Goal: Task Accomplishment & Management: Use online tool/utility

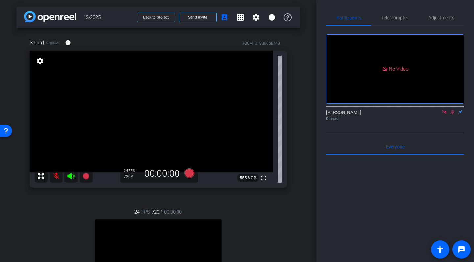
scroll to position [25, 0]
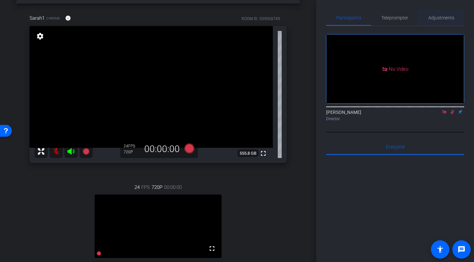
click at [439, 20] on span "Adjustments" at bounding box center [442, 17] width 26 height 5
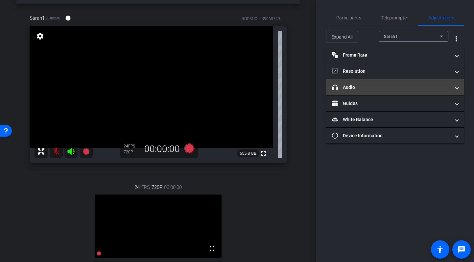
click at [370, 88] on mat-panel-title "headphone icon Audio" at bounding box center [391, 87] width 118 height 7
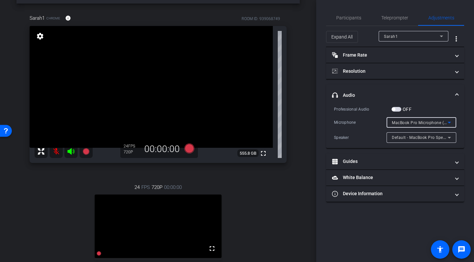
click at [418, 120] on div "MacBook Pro Microphone (Built-in)" at bounding box center [420, 122] width 56 height 8
click at [451, 123] on div at bounding box center [237, 131] width 474 height 262
click at [451, 122] on icon at bounding box center [450, 122] width 8 height 8
click at [275, 196] on div at bounding box center [237, 131] width 474 height 262
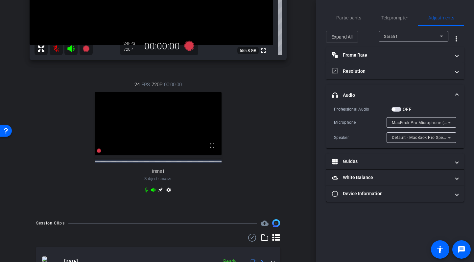
scroll to position [126, 0]
click at [160, 193] on icon at bounding box center [160, 190] width 5 height 5
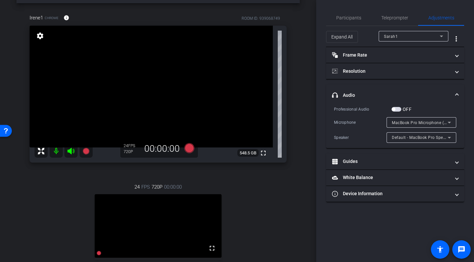
scroll to position [20, 0]
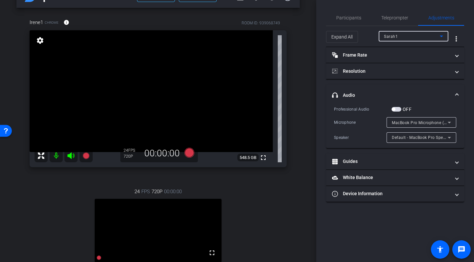
click at [418, 38] on div "Sarah1" at bounding box center [412, 36] width 56 height 8
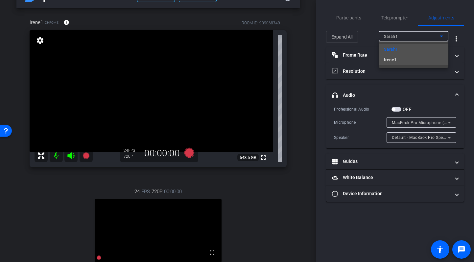
click at [404, 59] on mat-option "Irene1" at bounding box center [414, 60] width 70 height 11
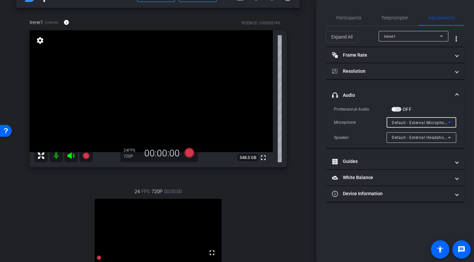
click at [451, 119] on icon at bounding box center [450, 122] width 8 height 8
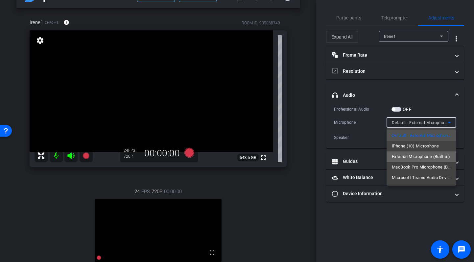
click at [420, 156] on span "External Microphone (Built-in)" at bounding box center [421, 157] width 58 height 8
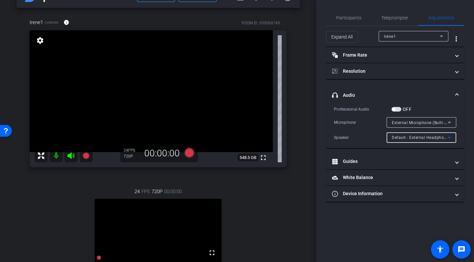
click at [417, 137] on span "Default - External Headphones (Built-in)" at bounding box center [430, 137] width 76 height 5
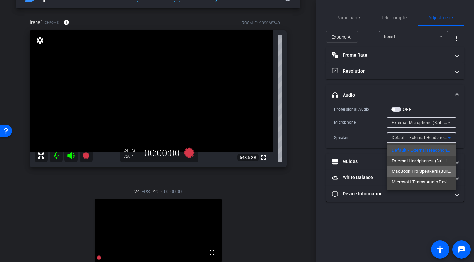
click at [420, 170] on span "MacBook Pro Speakers (Built-in)" at bounding box center [421, 171] width 59 height 8
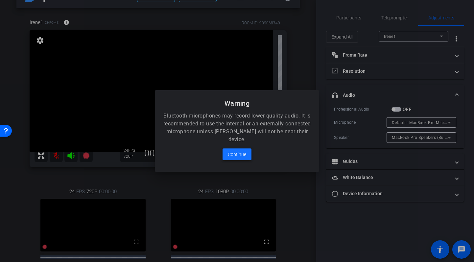
click at [237, 153] on span "Continue" at bounding box center [237, 154] width 18 height 8
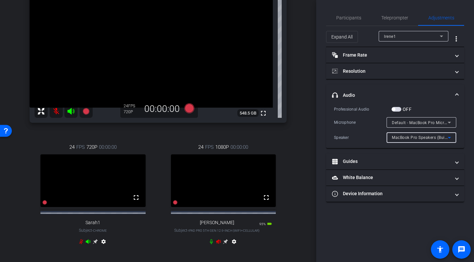
scroll to position [71, 0]
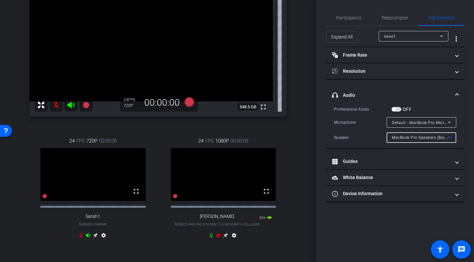
click at [54, 105] on mat-icon at bounding box center [56, 104] width 13 height 13
click at [55, 106] on mat-icon at bounding box center [56, 104] width 13 height 13
click at [71, 105] on icon at bounding box center [70, 105] width 7 height 7
click at [88, 237] on icon at bounding box center [88, 235] width 5 height 4
click at [352, 17] on span "Participants" at bounding box center [349, 17] width 25 height 5
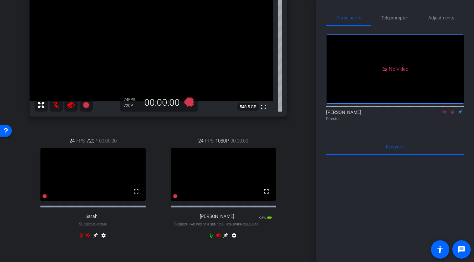
click at [452, 110] on icon at bounding box center [452, 112] width 5 height 5
click at [445, 110] on icon at bounding box center [444, 112] width 5 height 5
click at [218, 238] on icon at bounding box center [218, 235] width 5 height 5
click at [303, 169] on div "arrow_back IS-2025 Back to project Send invite account_box grid_on settings inf…" at bounding box center [158, 60] width 317 height 262
click at [292, 124] on div "Irene1 Chrome info ROOM ID: 939068749 fullscreen settings 548.5 GB 24 FPS 720P …" at bounding box center [158, 107] width 284 height 301
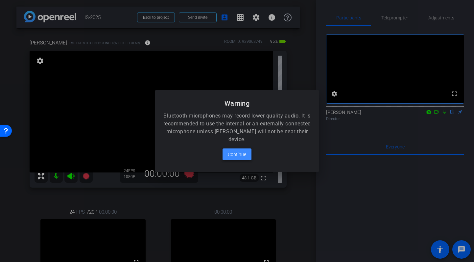
click at [239, 154] on span "Continue" at bounding box center [237, 154] width 18 height 8
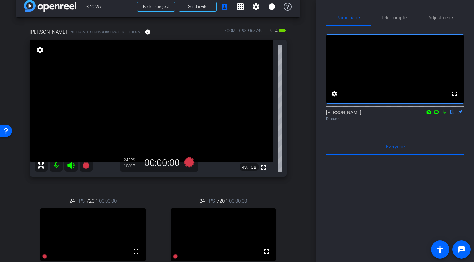
scroll to position [1, 0]
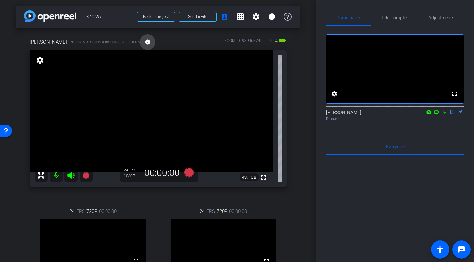
click at [145, 42] on mat-icon "info" at bounding box center [148, 42] width 6 height 6
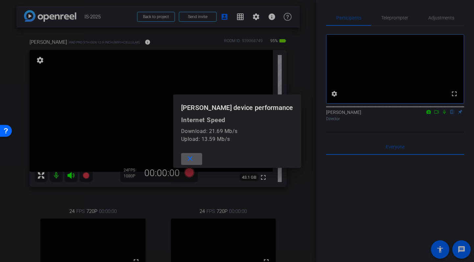
click at [194, 157] on mat-icon "close" at bounding box center [190, 159] width 8 height 8
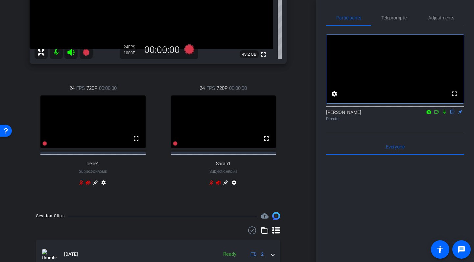
scroll to position [121, 0]
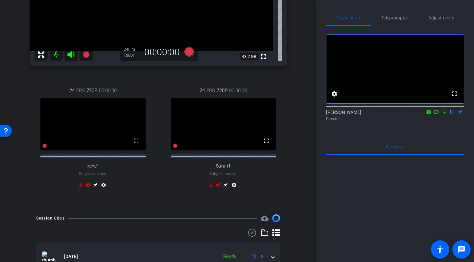
click at [89, 188] on icon at bounding box center [88, 184] width 5 height 5
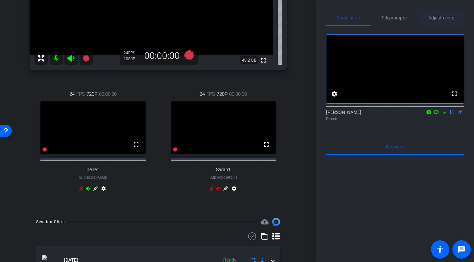
click at [447, 18] on span "Adjustments" at bounding box center [442, 17] width 26 height 5
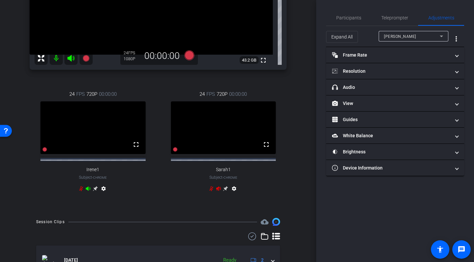
click at [409, 36] on div "[PERSON_NAME]" at bounding box center [412, 36] width 56 height 8
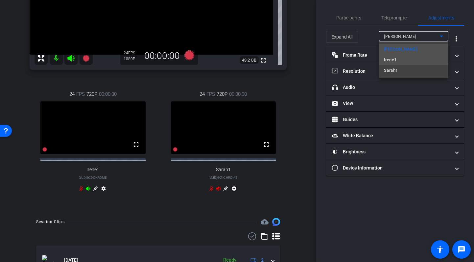
click at [397, 60] on mat-option "Irene1" at bounding box center [414, 60] width 70 height 11
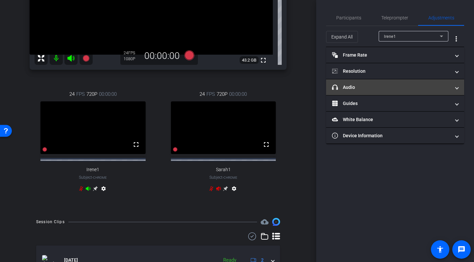
click at [393, 84] on mat-panel-title "headphone icon Audio" at bounding box center [391, 87] width 118 height 7
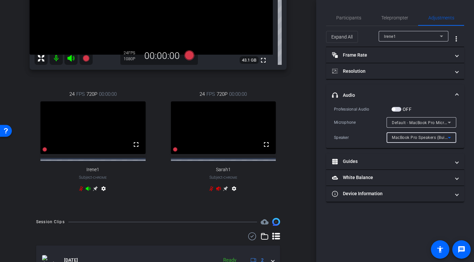
click at [412, 138] on span "MacBook Pro Speakers (Built-in)" at bounding box center [423, 137] width 62 height 5
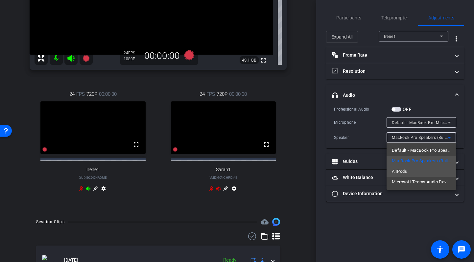
click at [407, 172] on span "AirPods" at bounding box center [399, 171] width 15 height 8
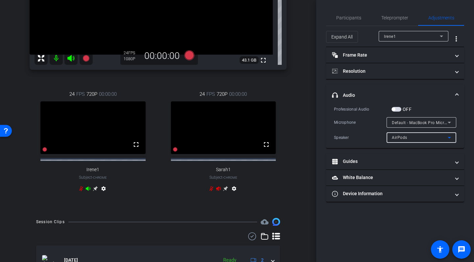
click at [411, 89] on mat-expansion-panel-header "headphone icon Audio" at bounding box center [395, 95] width 138 height 21
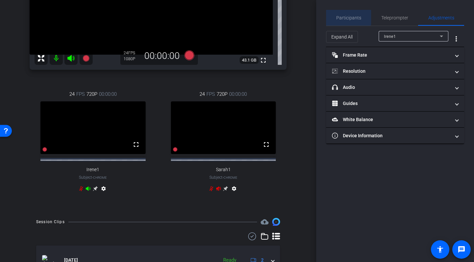
click at [347, 17] on span "Participants" at bounding box center [349, 17] width 25 height 5
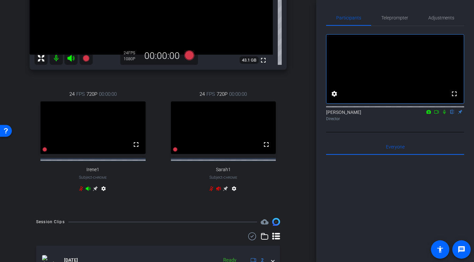
click at [88, 191] on icon at bounding box center [88, 188] width 5 height 4
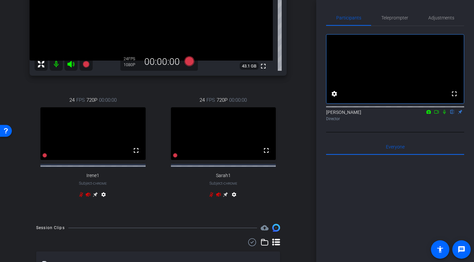
scroll to position [111, 0]
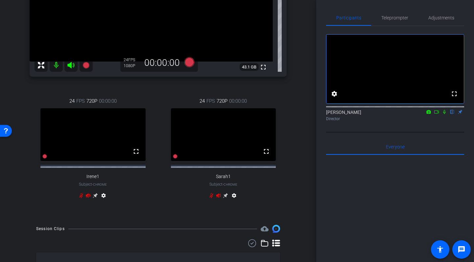
click at [445, 114] on icon at bounding box center [444, 112] width 5 height 5
click at [88, 197] on icon at bounding box center [88, 195] width 5 height 4
click at [81, 198] on icon at bounding box center [81, 195] width 5 height 5
click at [443, 19] on span "Adjustments" at bounding box center [442, 17] width 26 height 5
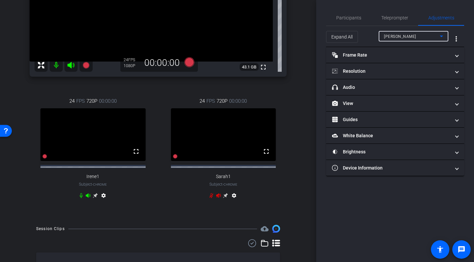
click at [420, 35] on div "[PERSON_NAME]" at bounding box center [412, 36] width 56 height 8
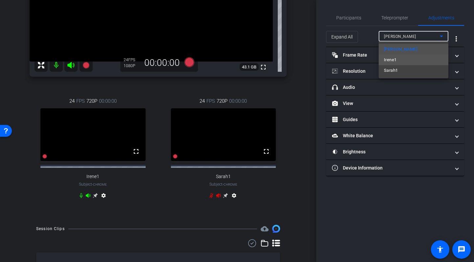
click at [395, 59] on span "Irene1" at bounding box center [390, 60] width 13 height 8
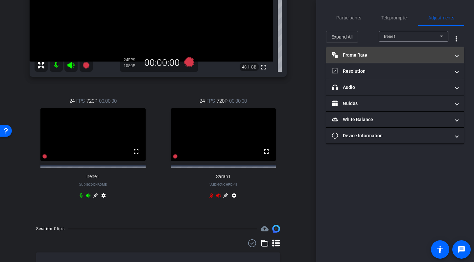
click at [393, 56] on mat-panel-title "Frame Rate Frame Rate" at bounding box center [391, 55] width 118 height 7
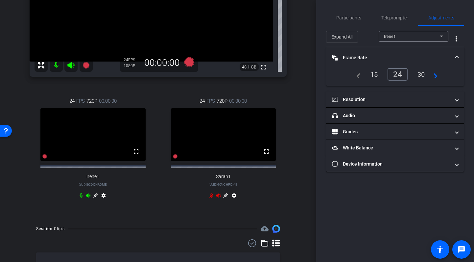
click at [395, 55] on mat-panel-title "Frame Rate Frame Rate" at bounding box center [391, 57] width 118 height 7
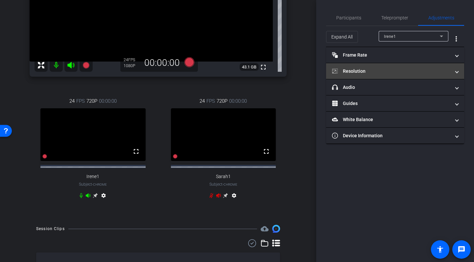
click at [395, 73] on mat-panel-title "Resolution" at bounding box center [391, 71] width 118 height 7
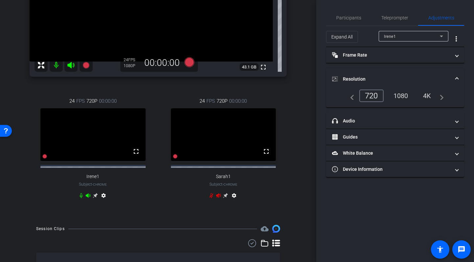
click at [403, 94] on div "1080" at bounding box center [401, 95] width 25 height 11
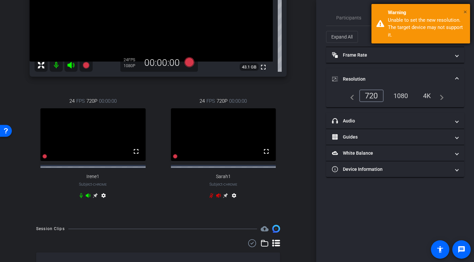
click at [466, 11] on span "×" at bounding box center [466, 12] width 4 height 8
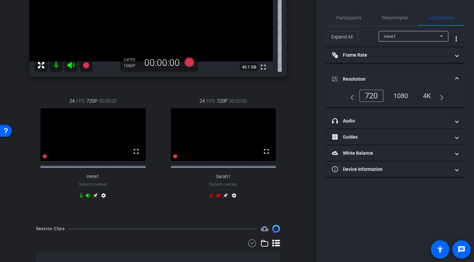
click at [389, 68] on mat-accordion "Frame Rate Frame Rate navigate_before 15 24 30 navigate_next Resolution navigat…" at bounding box center [395, 112] width 138 height 130
click at [402, 70] on mat-expansion-panel-header "Resolution" at bounding box center [395, 78] width 138 height 21
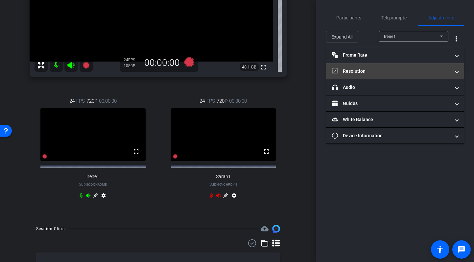
click at [402, 69] on mat-panel-title "Resolution" at bounding box center [391, 71] width 118 height 7
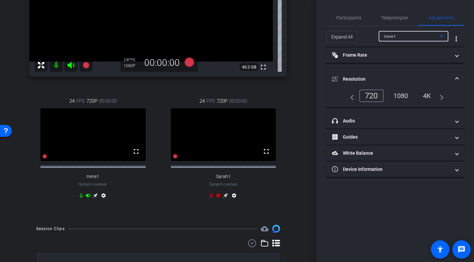
click at [417, 35] on div "Irene1" at bounding box center [412, 36] width 56 height 8
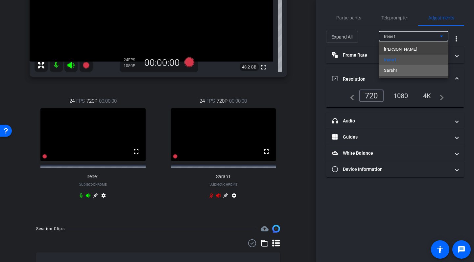
click at [414, 72] on mat-option "Sarah1" at bounding box center [414, 70] width 70 height 11
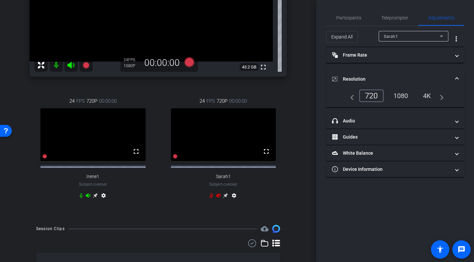
click at [217, 197] on icon at bounding box center [218, 195] width 5 height 4
click at [211, 198] on icon at bounding box center [212, 195] width 4 height 5
click at [403, 92] on div "1080" at bounding box center [401, 95] width 25 height 11
click at [355, 16] on span "Participants" at bounding box center [349, 17] width 25 height 5
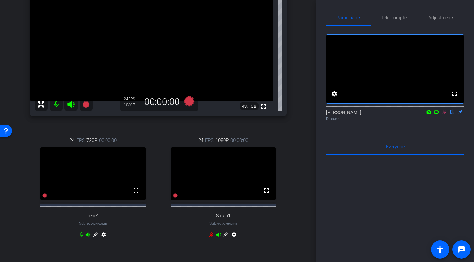
scroll to position [69, 0]
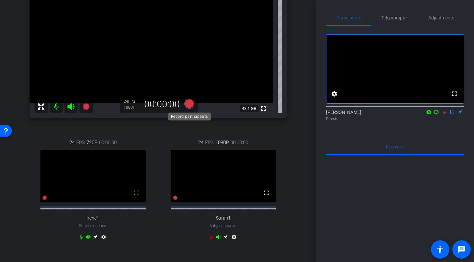
click at [188, 101] on icon at bounding box center [190, 104] width 10 height 10
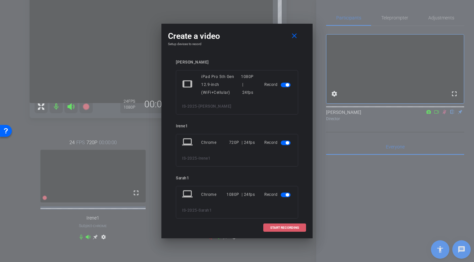
click at [278, 228] on span "START RECORDING" at bounding box center [284, 227] width 29 height 3
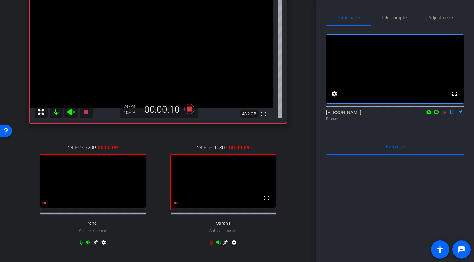
scroll to position [59, 0]
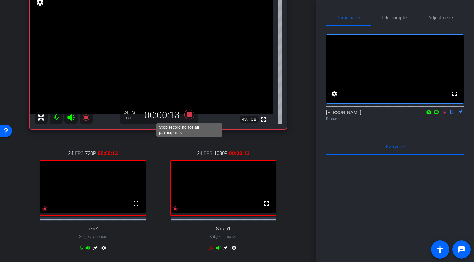
click at [189, 115] on icon at bounding box center [190, 115] width 10 height 10
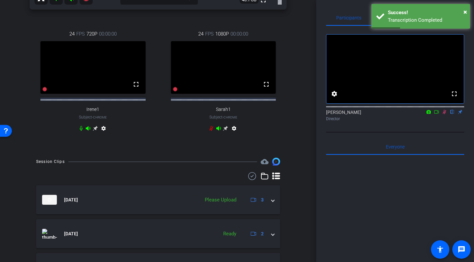
scroll to position [178, 0]
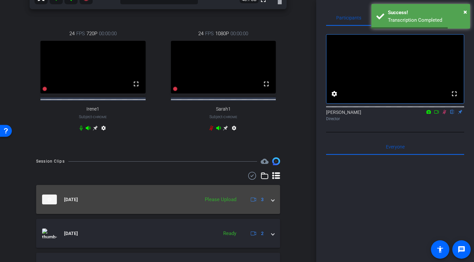
click at [273, 203] on span at bounding box center [273, 199] width 3 height 7
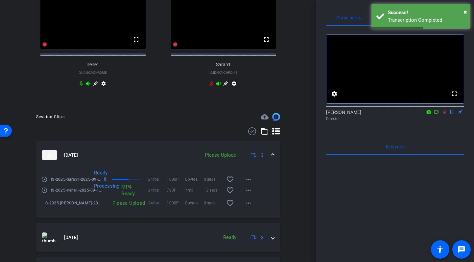
scroll to position [226, 0]
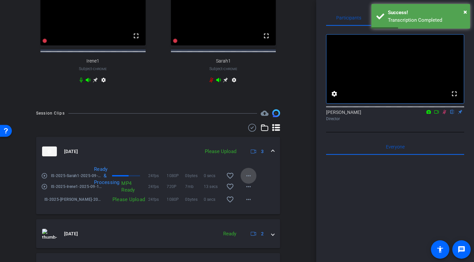
click at [249, 180] on mat-icon "more_horiz" at bounding box center [249, 176] width 8 height 8
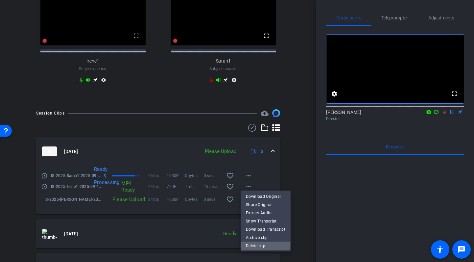
click at [254, 244] on span "Delete clip" at bounding box center [265, 246] width 39 height 8
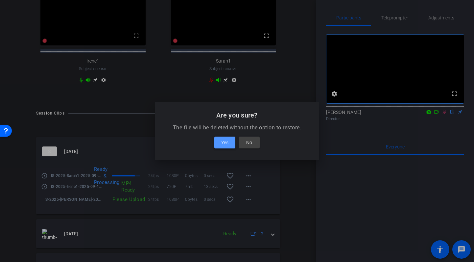
click at [228, 139] on span "Yes" at bounding box center [224, 143] width 7 height 8
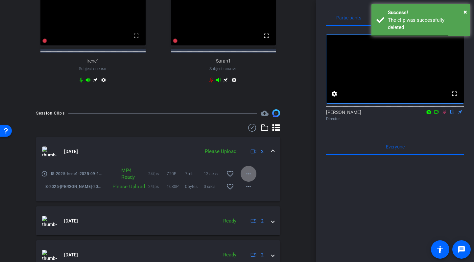
click at [249, 178] on mat-icon "more_horiz" at bounding box center [249, 174] width 8 height 8
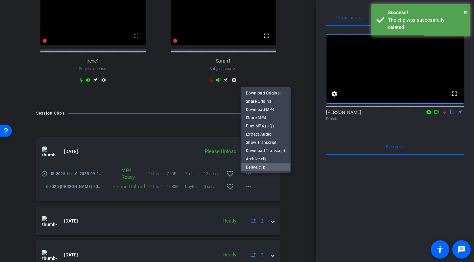
click at [254, 166] on span "Delete clip" at bounding box center [265, 167] width 39 height 8
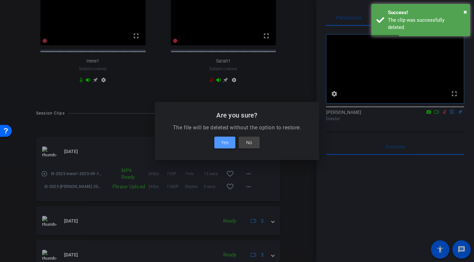
click at [226, 140] on span "Yes" at bounding box center [224, 143] width 7 height 8
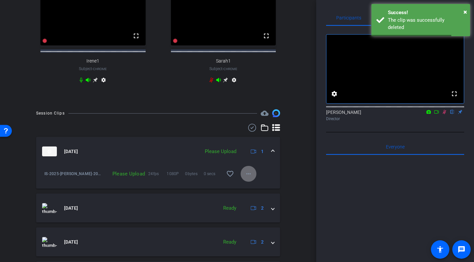
click at [247, 178] on mat-icon "more_horiz" at bounding box center [249, 174] width 8 height 8
click at [253, 210] on span "Delete clip" at bounding box center [259, 211] width 26 height 8
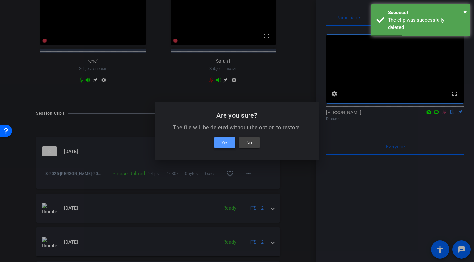
click at [221, 142] on span "Yes" at bounding box center [224, 143] width 7 height 8
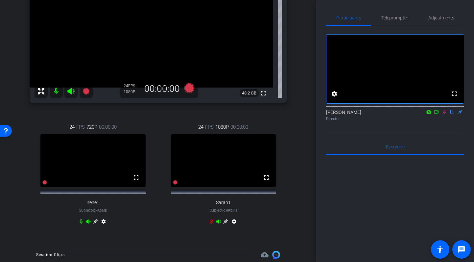
scroll to position [88, 0]
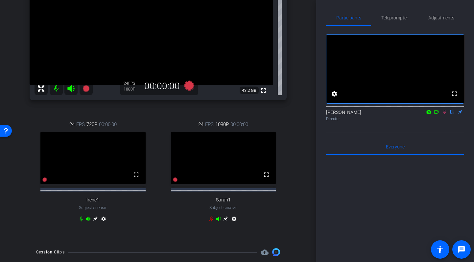
click at [217, 221] on icon at bounding box center [218, 218] width 5 height 4
click at [219, 221] on icon at bounding box center [218, 218] width 5 height 5
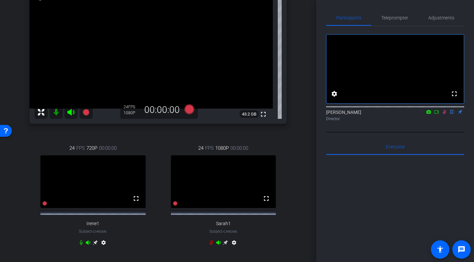
scroll to position [64, 0]
click at [190, 109] on icon at bounding box center [190, 109] width 10 height 10
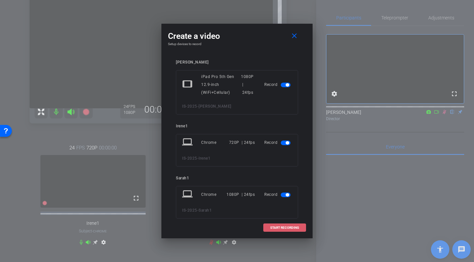
click at [291, 227] on span "START RECORDING" at bounding box center [284, 227] width 29 height 3
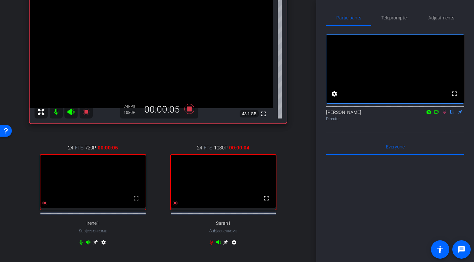
click at [219, 245] on icon at bounding box center [218, 242] width 5 height 5
click at [218, 245] on icon at bounding box center [218, 242] width 5 height 5
click at [219, 245] on icon at bounding box center [218, 242] width 5 height 5
click at [218, 244] on icon at bounding box center [218, 242] width 5 height 4
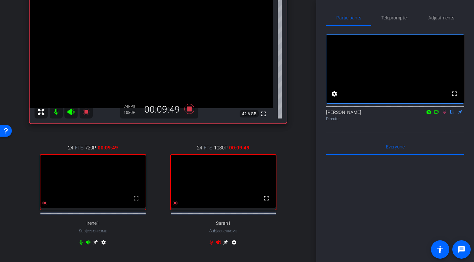
click at [218, 244] on icon at bounding box center [218, 242] width 5 height 4
click at [89, 245] on icon at bounding box center [88, 242] width 5 height 5
click at [81, 245] on icon at bounding box center [81, 242] width 5 height 5
click at [216, 244] on icon at bounding box center [218, 242] width 5 height 4
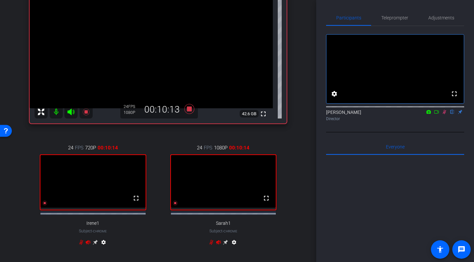
click at [211, 245] on icon at bounding box center [212, 242] width 4 height 5
click at [219, 245] on icon at bounding box center [218, 242] width 5 height 5
click at [88, 244] on icon at bounding box center [88, 242] width 5 height 4
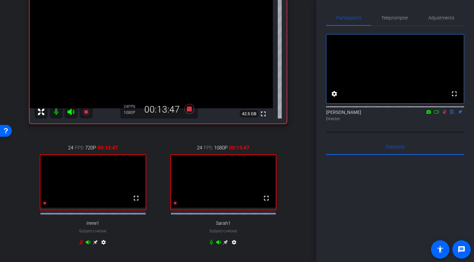
click at [88, 244] on icon at bounding box center [88, 242] width 5 height 4
click at [81, 245] on icon at bounding box center [81, 242] width 4 height 5
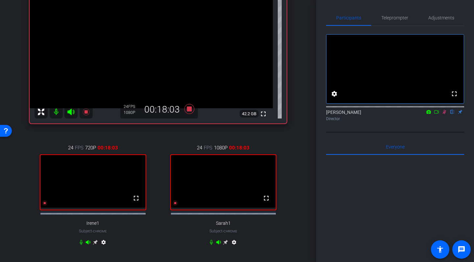
click at [211, 245] on icon at bounding box center [211, 242] width 5 height 5
click at [218, 244] on icon at bounding box center [218, 242] width 5 height 4
click at [190, 108] on icon at bounding box center [190, 109] width 10 height 10
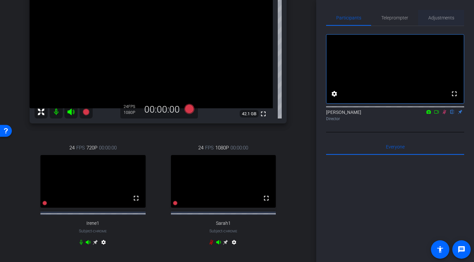
click at [444, 18] on span "Adjustments" at bounding box center [442, 17] width 26 height 5
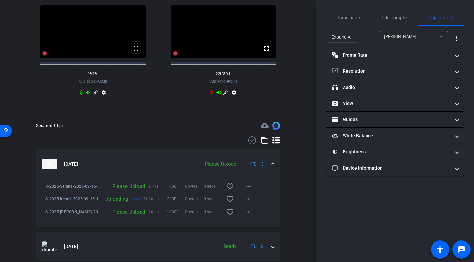
scroll to position [214, 0]
click at [250, 216] on mat-icon "more_horiz" at bounding box center [249, 212] width 8 height 8
click at [254, 232] on span "Upload" at bounding box center [259, 232] width 26 height 8
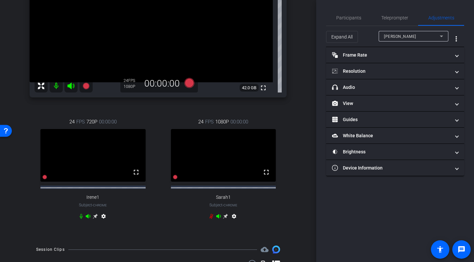
scroll to position [89, 0]
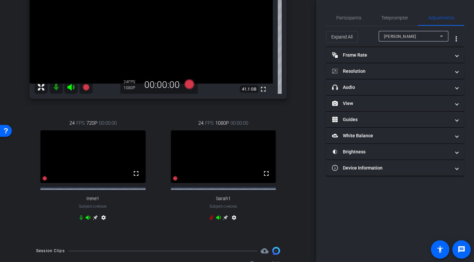
click at [81, 220] on icon at bounding box center [81, 217] width 3 height 5
click at [88, 219] on icon at bounding box center [88, 217] width 5 height 4
click at [89, 220] on icon at bounding box center [88, 217] width 5 height 5
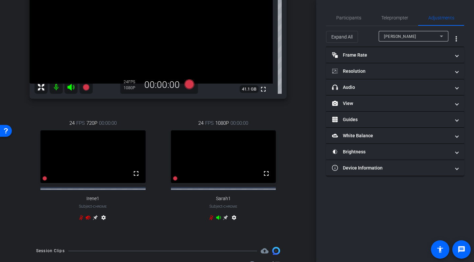
click at [219, 219] on icon at bounding box center [218, 217] width 5 height 4
click at [341, 19] on span "Participants" at bounding box center [349, 17] width 25 height 5
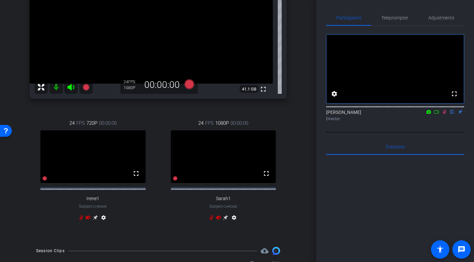
click at [445, 114] on icon at bounding box center [444, 112] width 5 height 5
click at [81, 220] on icon at bounding box center [81, 217] width 5 height 5
click at [213, 220] on icon at bounding box center [211, 217] width 5 height 5
click at [212, 220] on icon at bounding box center [211, 217] width 5 height 5
click at [81, 220] on icon at bounding box center [81, 217] width 5 height 5
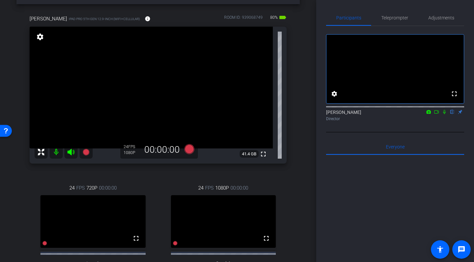
scroll to position [0, 0]
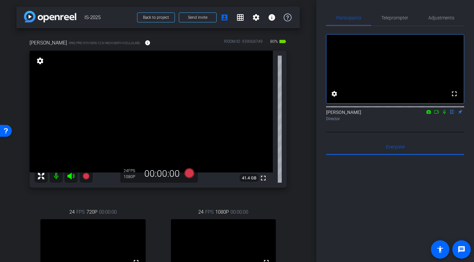
click at [69, 176] on icon at bounding box center [70, 176] width 7 height 7
click at [71, 177] on icon at bounding box center [71, 176] width 8 height 8
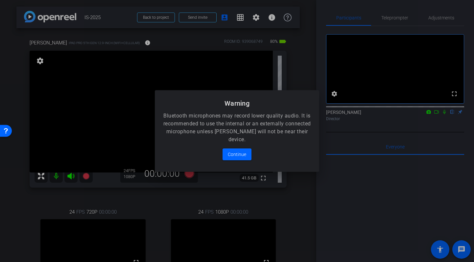
click at [235, 146] on mat-dialog-content "Bluetooth microphones may record lower quality audio. It is recommended to use …" at bounding box center [237, 142] width 165 height 60
click at [235, 151] on span "Continue" at bounding box center [237, 154] width 18 height 8
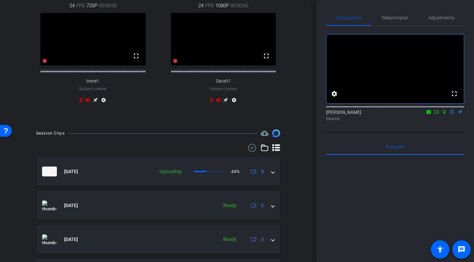
scroll to position [209, 0]
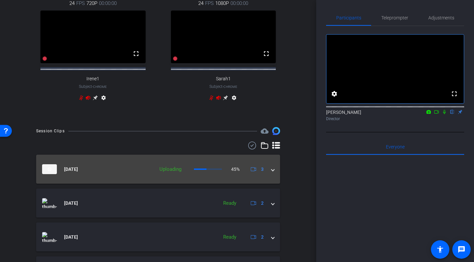
click at [273, 173] on span at bounding box center [273, 169] width 3 height 7
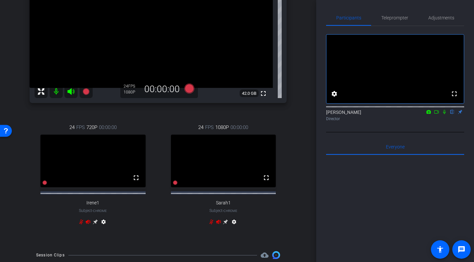
scroll to position [85, 0]
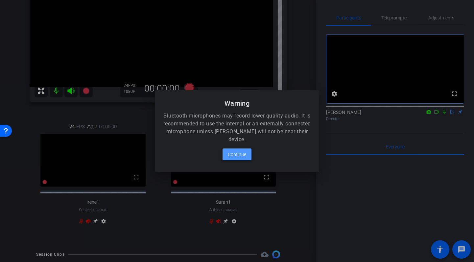
click at [243, 154] on span "Continue" at bounding box center [237, 154] width 18 height 8
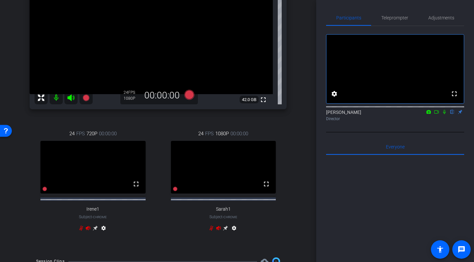
scroll to position [79, 0]
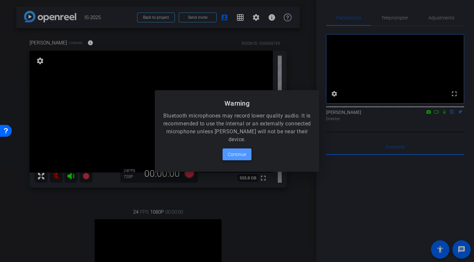
click at [230, 158] on span "Continue" at bounding box center [237, 154] width 18 height 8
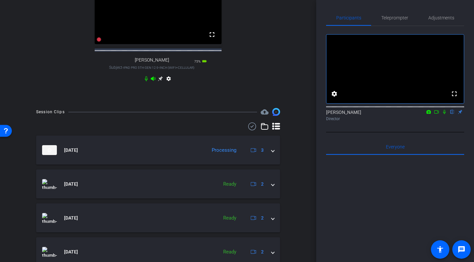
scroll to position [238, 0]
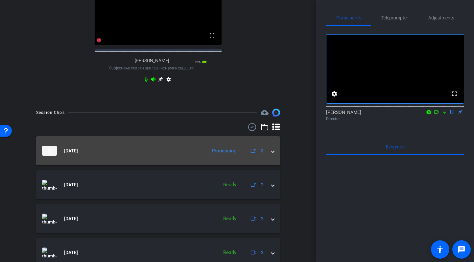
click at [272, 154] on span at bounding box center [273, 150] width 3 height 7
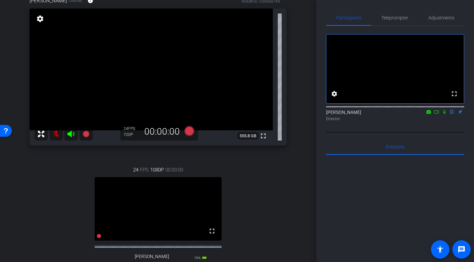
scroll to position [39, 0]
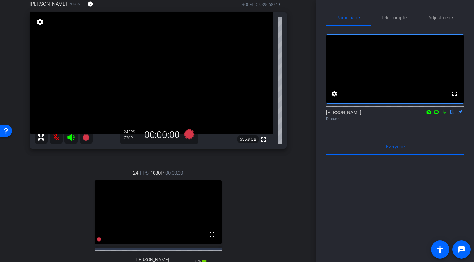
click at [72, 138] on icon at bounding box center [71, 137] width 8 height 8
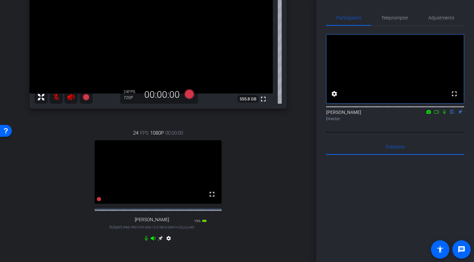
scroll to position [77, 0]
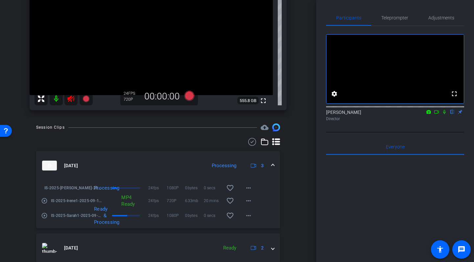
click at [55, 100] on mat-icon at bounding box center [56, 98] width 13 height 13
click at [19, 40] on div "[PERSON_NAME] Chrome info ROOM ID: 939068749 fullscreen settings 555.8 GB 24 FP…" at bounding box center [158, 34] width 284 height 166
click at [295, 101] on div "[PERSON_NAME] Chrome info ROOM ID: 939068749 fullscreen settings 555.8 GB 24 FP…" at bounding box center [158, 34] width 284 height 166
click at [54, 98] on mat-icon at bounding box center [56, 98] width 13 height 13
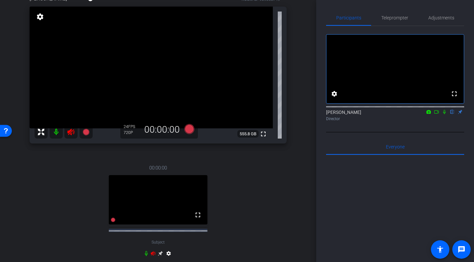
scroll to position [44, 0]
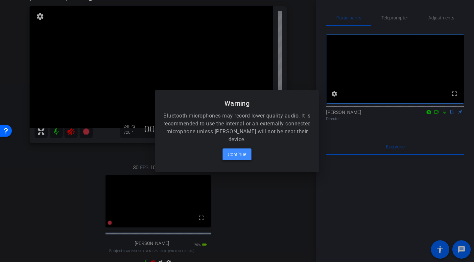
click at [241, 157] on span "Continue" at bounding box center [237, 154] width 18 height 8
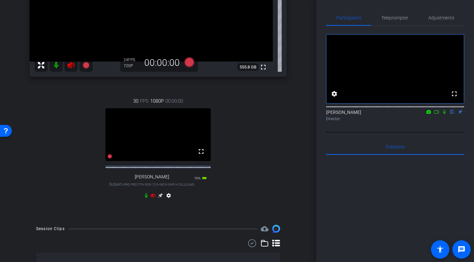
scroll to position [115, 0]
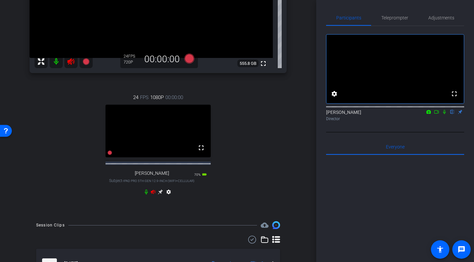
click at [153, 194] on icon at bounding box center [153, 192] width 5 height 4
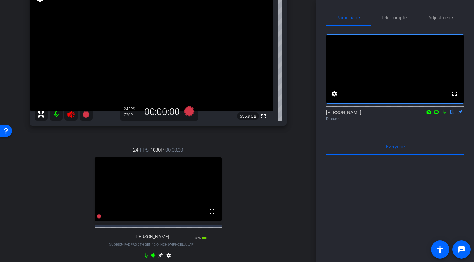
scroll to position [62, 0]
click at [442, 21] on span "Adjustments" at bounding box center [442, 18] width 26 height 16
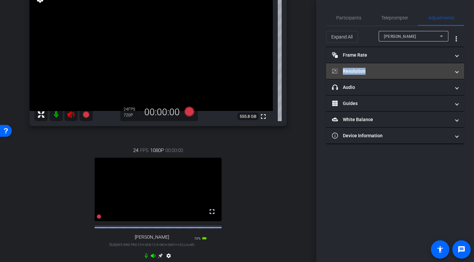
click at [391, 74] on mat-panel-title "Resolution" at bounding box center [391, 71] width 118 height 7
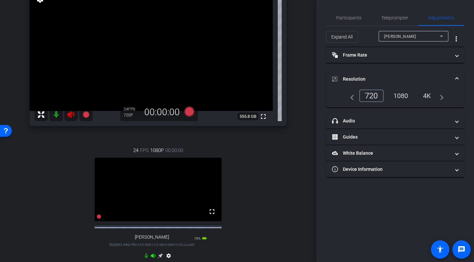
click at [392, 72] on mat-expansion-panel-header "Resolution" at bounding box center [395, 78] width 138 height 21
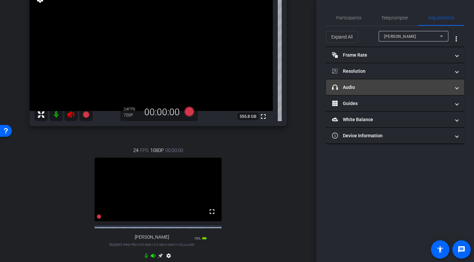
click at [385, 89] on mat-panel-title "headphone icon Audio" at bounding box center [391, 87] width 118 height 7
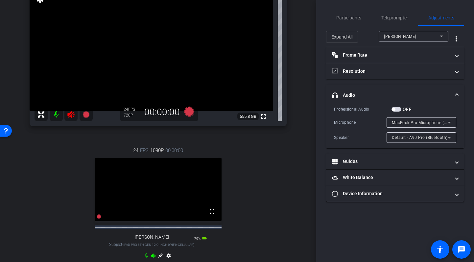
click at [415, 138] on span "Default - A90 Pro (Bluetooth)" at bounding box center [420, 137] width 56 height 5
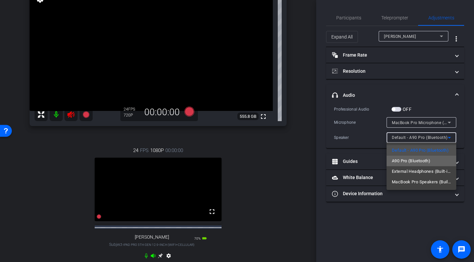
click at [409, 161] on span "A90 Pro (Bluetooth)" at bounding box center [411, 161] width 38 height 8
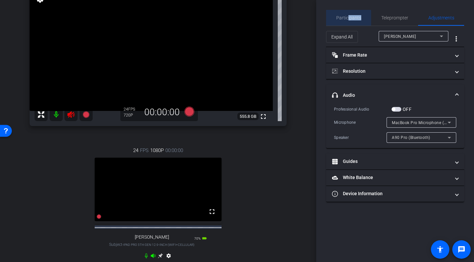
click at [348, 19] on span "Participants" at bounding box center [349, 18] width 25 height 16
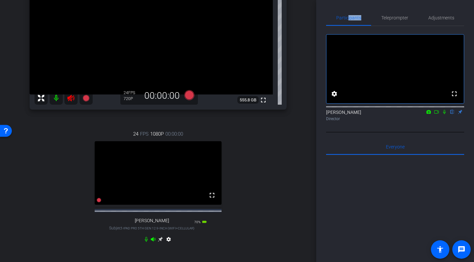
scroll to position [82, 0]
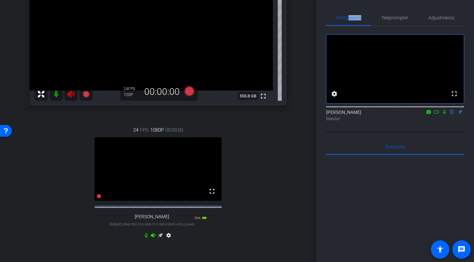
click at [70, 92] on icon at bounding box center [70, 94] width 7 height 7
click at [446, 114] on icon at bounding box center [444, 112] width 5 height 5
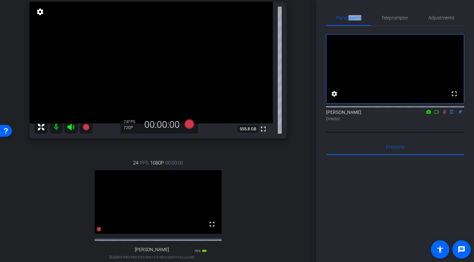
scroll to position [42, 0]
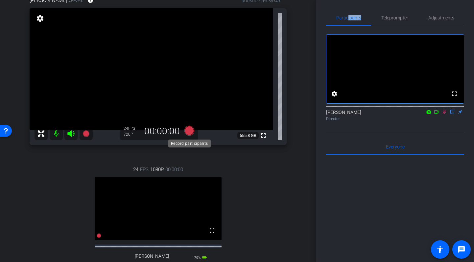
click at [191, 131] on icon at bounding box center [190, 131] width 10 height 10
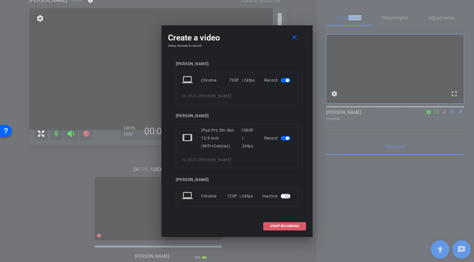
click at [288, 227] on span "START RECORDING" at bounding box center [284, 225] width 29 height 3
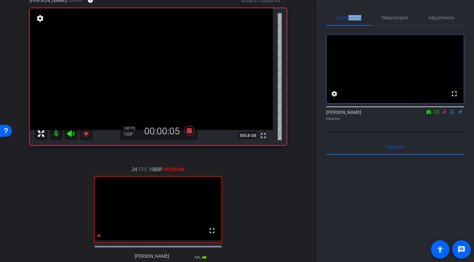
click at [445, 114] on icon at bounding box center [444, 112] width 5 height 5
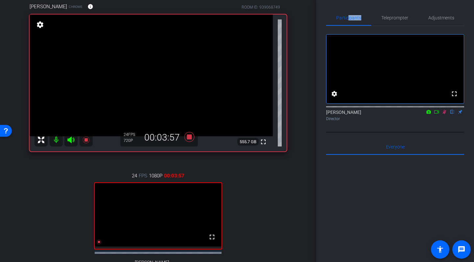
scroll to position [37, 0]
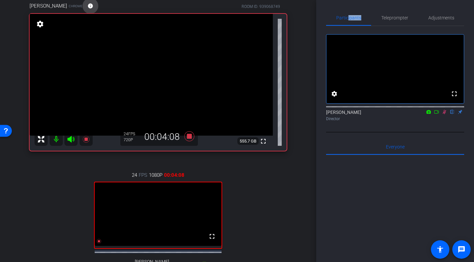
click at [88, 7] on mat-icon "info" at bounding box center [91, 6] width 6 height 6
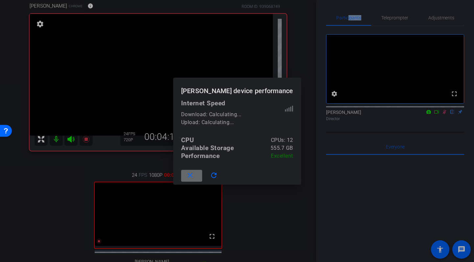
click at [194, 177] on mat-icon "close" at bounding box center [190, 175] width 8 height 8
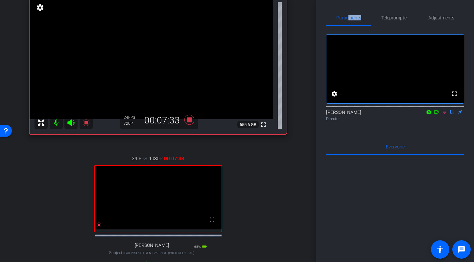
scroll to position [54, 0]
click at [443, 18] on span "Adjustments" at bounding box center [442, 17] width 26 height 5
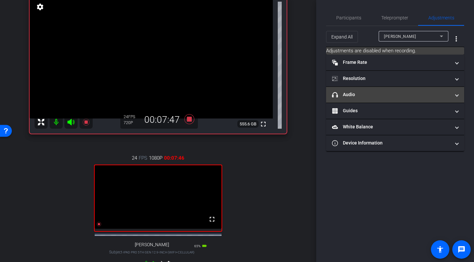
click at [372, 95] on mat-panel-title "headphone icon Audio" at bounding box center [391, 94] width 118 height 7
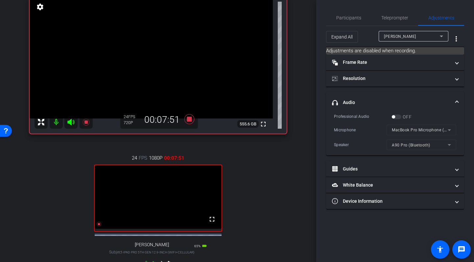
click at [451, 130] on mat-form-field "MacBook Pro Microphone (Built-in)" at bounding box center [422, 130] width 70 height 11
click at [450, 130] on mat-form-field "MacBook Pro Microphone (Built-in)" at bounding box center [422, 130] width 70 height 11
click at [347, 18] on span "Participants" at bounding box center [349, 17] width 25 height 5
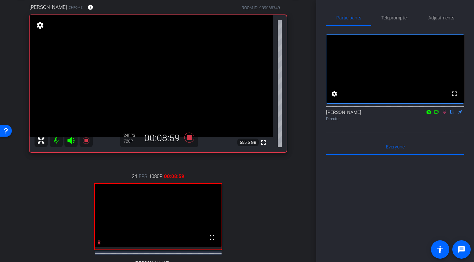
scroll to position [39, 0]
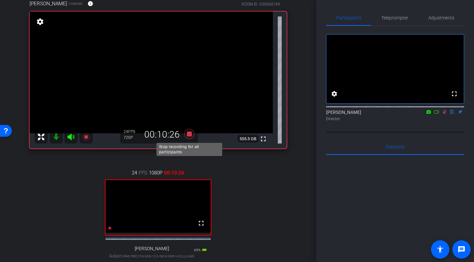
click at [190, 134] on icon at bounding box center [190, 134] width 10 height 10
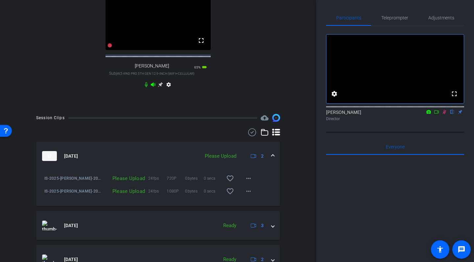
scroll to position [222, 0]
click at [246, 194] on mat-icon "more_horiz" at bounding box center [249, 191] width 8 height 8
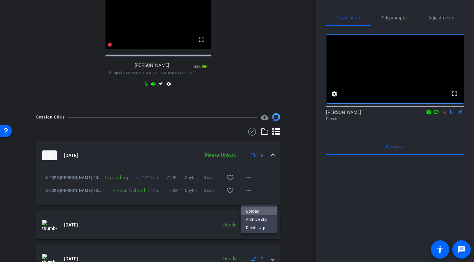
click at [254, 210] on span "Upload" at bounding box center [259, 211] width 26 height 8
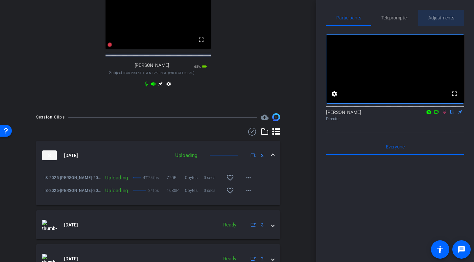
click at [442, 22] on span "Adjustments" at bounding box center [442, 18] width 26 height 16
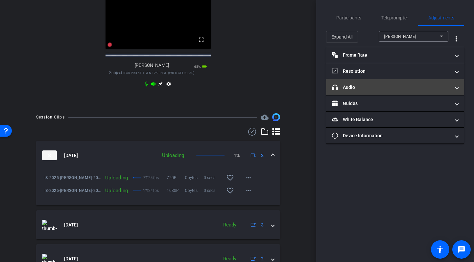
click at [397, 87] on mat-panel-title "headphone icon Audio" at bounding box center [391, 87] width 118 height 7
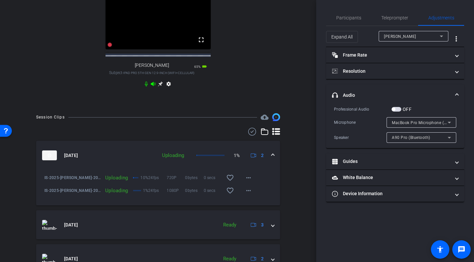
click at [410, 123] on span "MacBook Pro Microphone (Built-in)" at bounding box center [425, 122] width 67 height 5
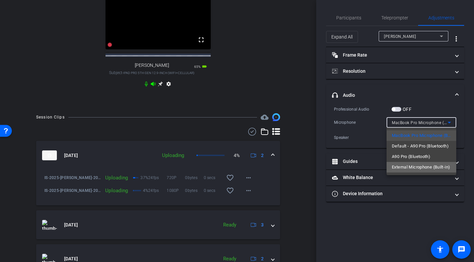
click at [413, 168] on span "External Microphone (Built-in)" at bounding box center [421, 167] width 58 height 8
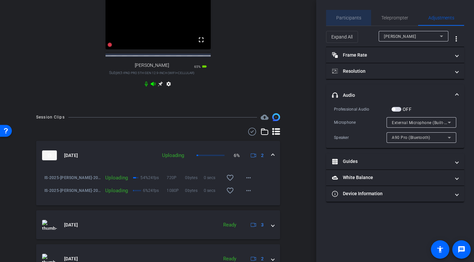
click at [349, 19] on span "Participants" at bounding box center [349, 17] width 25 height 5
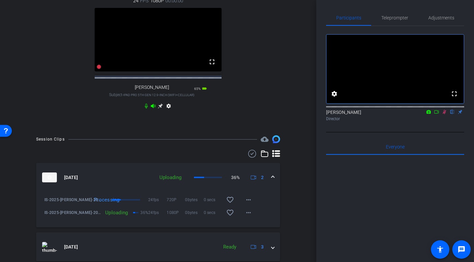
scroll to position [211, 0]
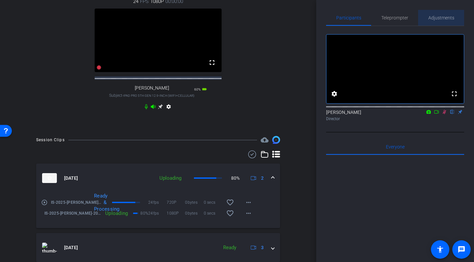
click at [440, 18] on span "Adjustments" at bounding box center [442, 17] width 26 height 5
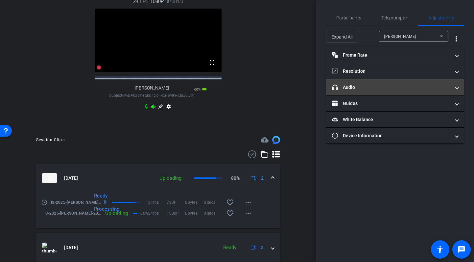
click at [407, 88] on mat-panel-title "headphone icon Audio" at bounding box center [391, 87] width 118 height 7
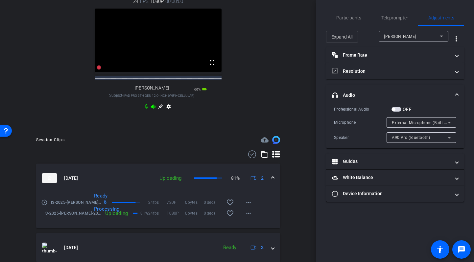
click at [449, 121] on icon at bounding box center [450, 122] width 8 height 8
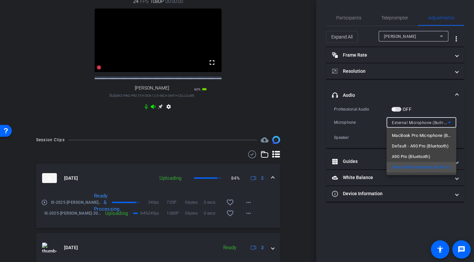
click at [401, 207] on div at bounding box center [237, 131] width 474 height 262
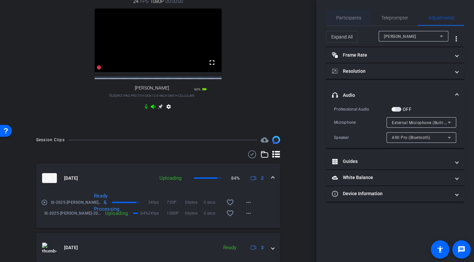
click at [350, 17] on span "Participants" at bounding box center [349, 17] width 25 height 5
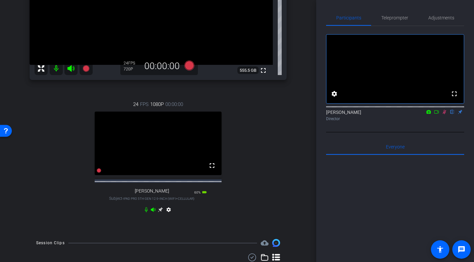
scroll to position [105, 0]
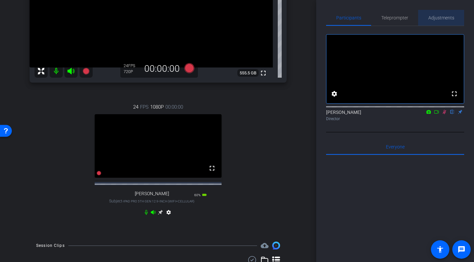
click at [445, 19] on span "Adjustments" at bounding box center [442, 17] width 26 height 5
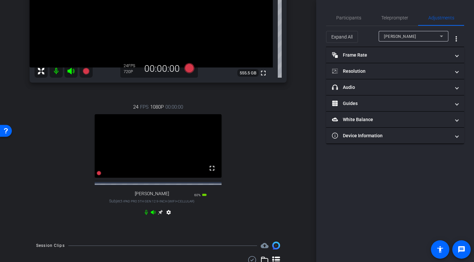
click at [264, 110] on div "24 FPS 1080P 00:00:00 fullscreen Dave Subject - iPad Pro 5th Gen 12.9-inch (WiF…" at bounding box center [158, 160] width 257 height 136
click at [189, 65] on icon at bounding box center [190, 68] width 10 height 10
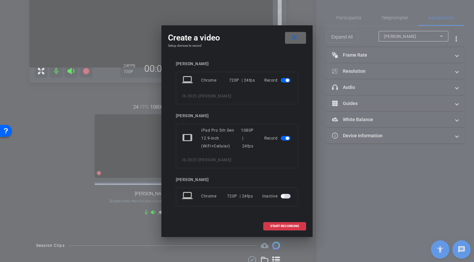
click at [295, 34] on mat-icon "close" at bounding box center [295, 38] width 8 height 8
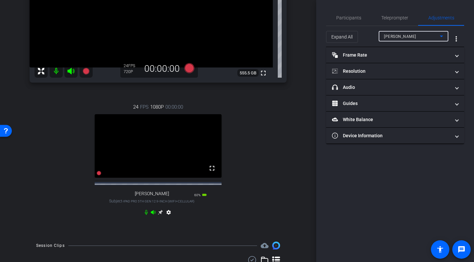
click at [418, 37] on div "[PERSON_NAME]" at bounding box center [412, 36] width 56 height 8
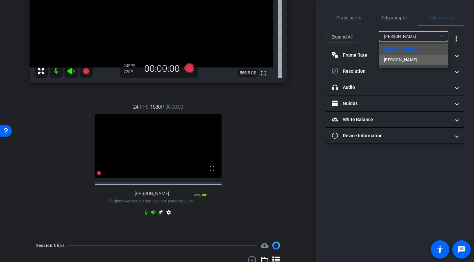
click at [407, 58] on mat-option "[PERSON_NAME]" at bounding box center [414, 60] width 70 height 11
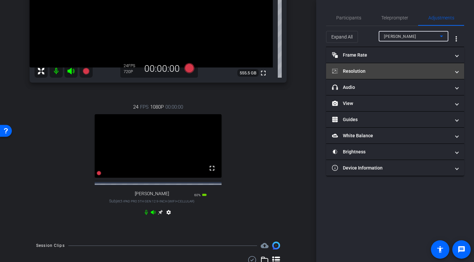
click at [394, 68] on mat-panel-title "Resolution" at bounding box center [391, 71] width 118 height 7
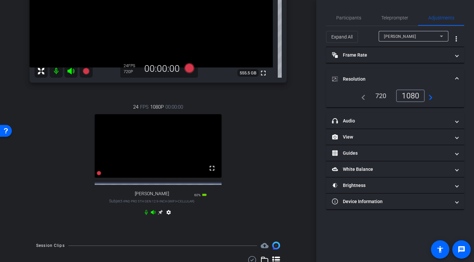
click at [379, 97] on div "720" at bounding box center [381, 95] width 21 height 11
click at [348, 18] on span "Participants" at bounding box center [349, 17] width 25 height 5
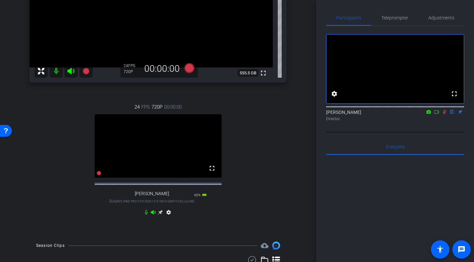
click at [273, 126] on div "24 FPS 720P 00:00:00 fullscreen Dave Subject - iPad Pro 5th Gen 12.9-inch (WiFi…" at bounding box center [158, 160] width 257 height 136
click at [189, 67] on icon at bounding box center [190, 68] width 10 height 10
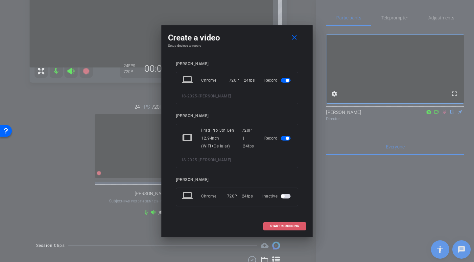
click at [284, 223] on span at bounding box center [285, 226] width 42 height 16
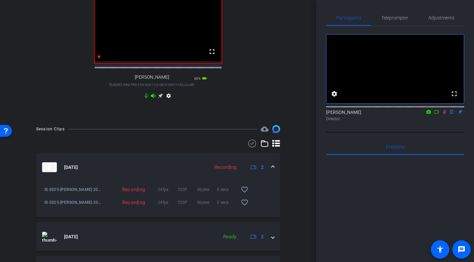
scroll to position [302, 0]
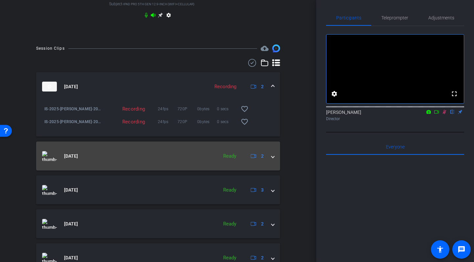
click at [274, 160] on span at bounding box center [273, 156] width 3 height 7
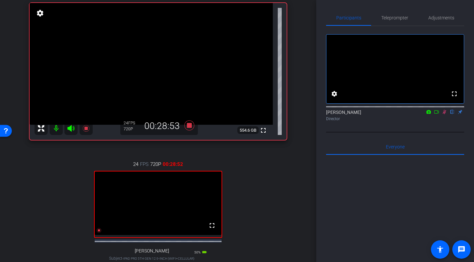
scroll to position [45, 0]
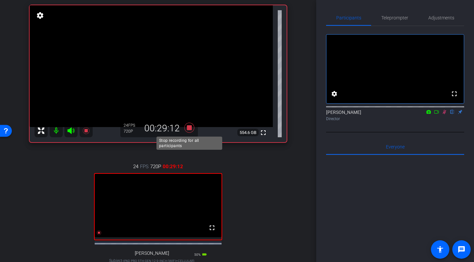
click at [189, 127] on icon at bounding box center [190, 128] width 10 height 10
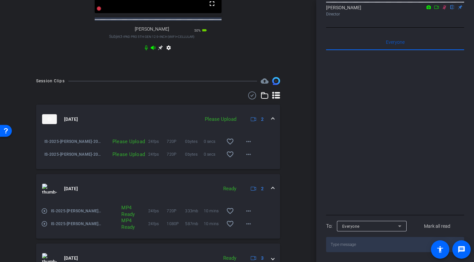
scroll to position [274, 0]
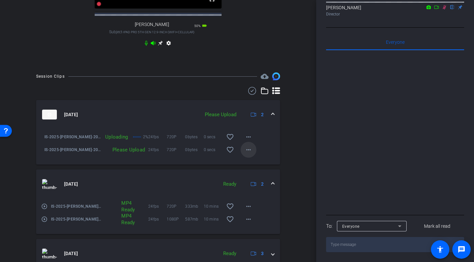
click at [248, 154] on mat-icon "more_horiz" at bounding box center [249, 150] width 8 height 8
click at [257, 170] on span "Upload" at bounding box center [259, 169] width 26 height 8
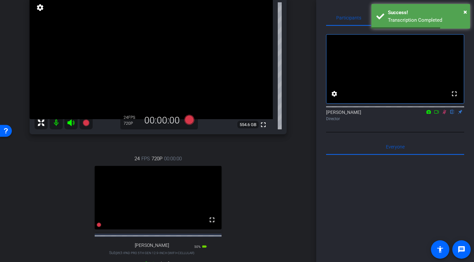
scroll to position [54, 0]
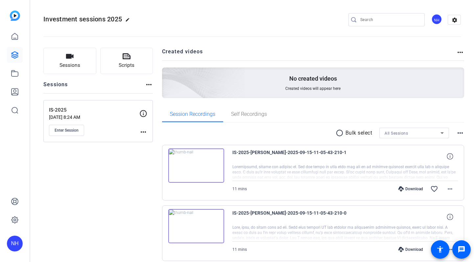
click at [160, 30] on openreel-divider-bar at bounding box center [252, 35] width 418 height 20
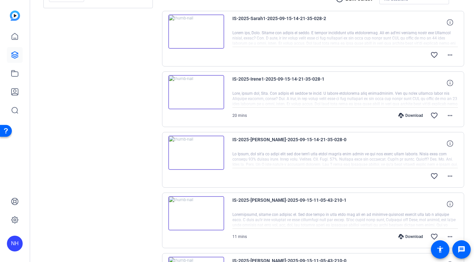
scroll to position [138, 0]
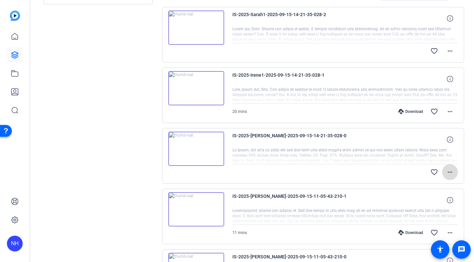
click at [451, 171] on mat-icon "more_horiz" at bounding box center [450, 172] width 8 height 8
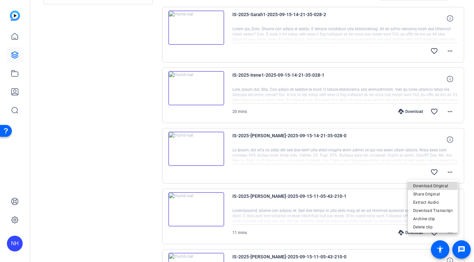
click at [432, 187] on span "Download Original" at bounding box center [433, 186] width 39 height 8
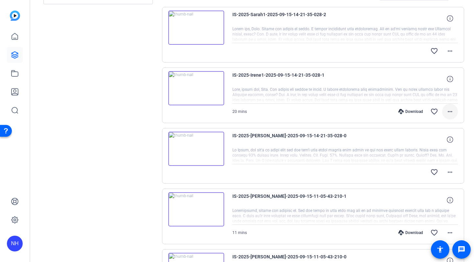
click at [450, 111] on mat-icon "more_horiz" at bounding box center [450, 112] width 8 height 8
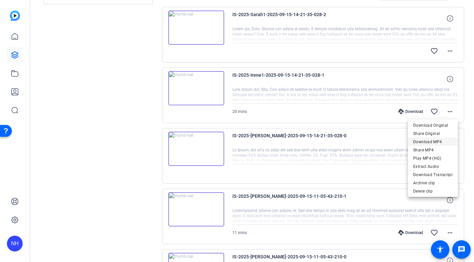
click at [427, 141] on span "Download MP4" at bounding box center [433, 142] width 39 height 8
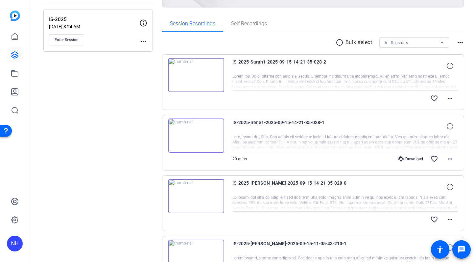
scroll to position [91, 0]
click at [192, 75] on img at bounding box center [196, 74] width 56 height 34
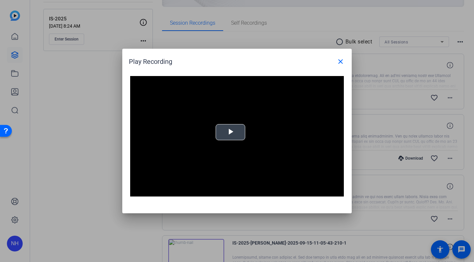
click at [231, 132] on span "Video Player" at bounding box center [231, 132] width 0 height 0
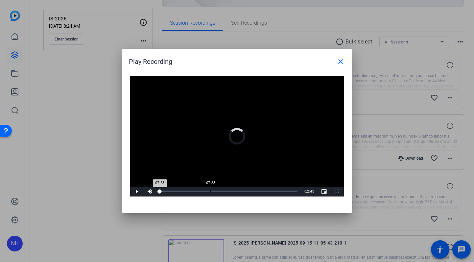
click at [211, 192] on div "07:23" at bounding box center [211, 192] width 0 height 2
click at [263, 190] on div "Loaded : 100.00% 15:03 15:03" at bounding box center [230, 192] width 146 height 10
click at [340, 61] on mat-icon "close" at bounding box center [341, 62] width 8 height 8
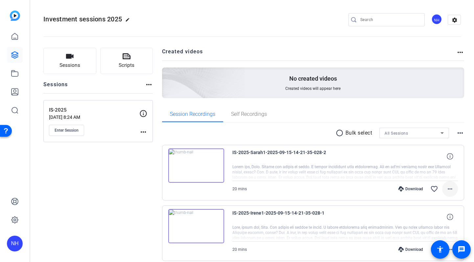
click at [450, 187] on mat-icon "more_horiz" at bounding box center [450, 189] width 8 height 8
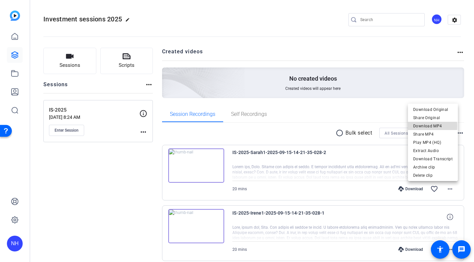
click at [424, 126] on span "Download MP4" at bounding box center [433, 126] width 39 height 8
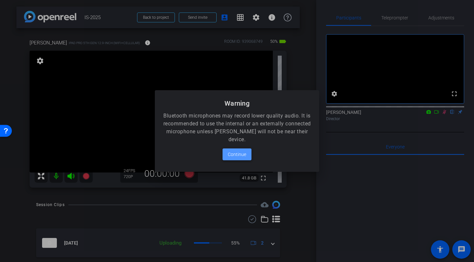
click at [235, 153] on span "Continue" at bounding box center [237, 154] width 18 height 8
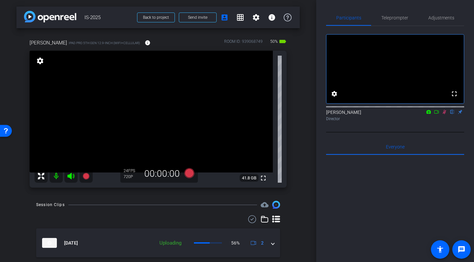
click at [445, 114] on icon at bounding box center [444, 112] width 5 height 5
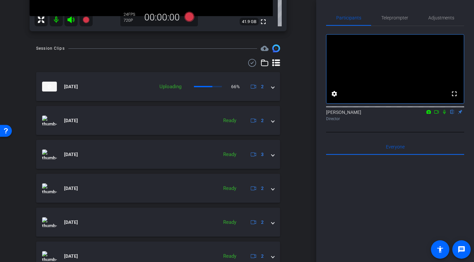
scroll to position [156, 0]
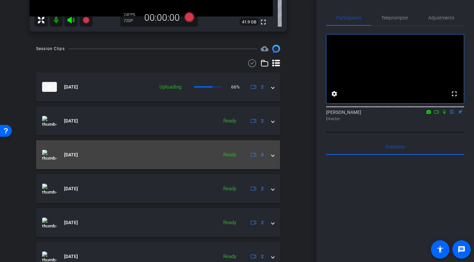
click at [78, 155] on span "Sep 15, 2025" at bounding box center [71, 154] width 14 height 7
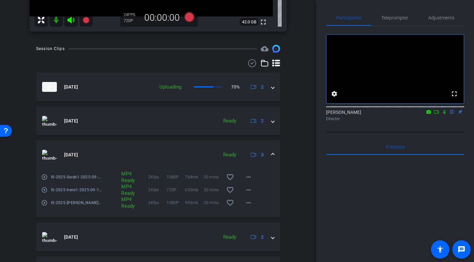
click at [45, 177] on mat-icon "play_circle_outline" at bounding box center [44, 177] width 7 height 7
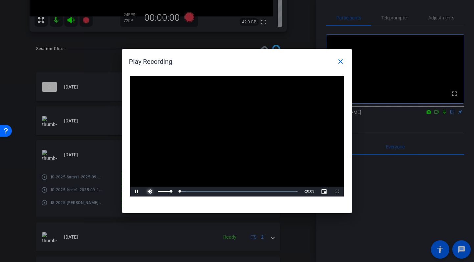
click at [149, 191] on span "Video Player" at bounding box center [149, 191] width 13 height 0
click at [341, 62] on mat-icon "close" at bounding box center [341, 62] width 8 height 8
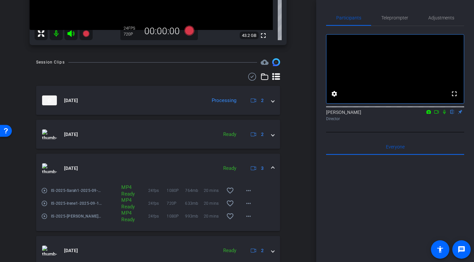
scroll to position [133, 0]
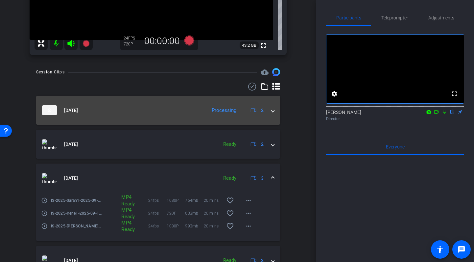
click at [272, 111] on span at bounding box center [273, 110] width 3 height 7
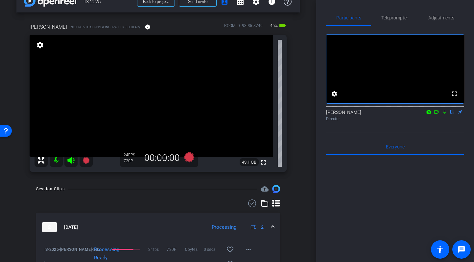
scroll to position [19, 0]
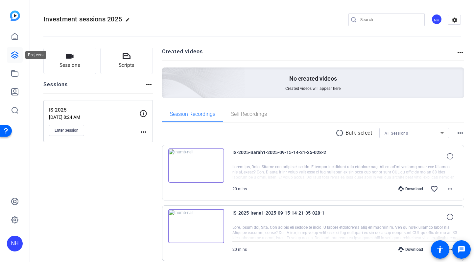
click at [15, 55] on icon at bounding box center [15, 55] width 8 height 8
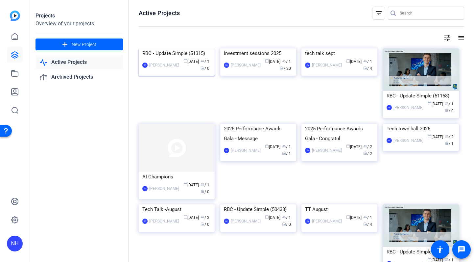
click at [167, 55] on div "RBC - Update Simple (51315)" at bounding box center [176, 53] width 69 height 10
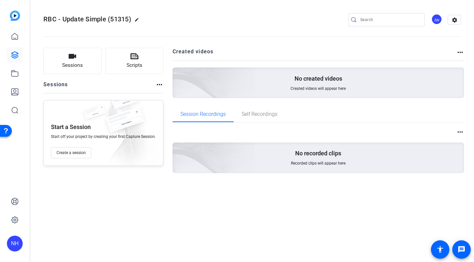
click at [436, 16] on div "JW" at bounding box center [437, 19] width 11 height 11
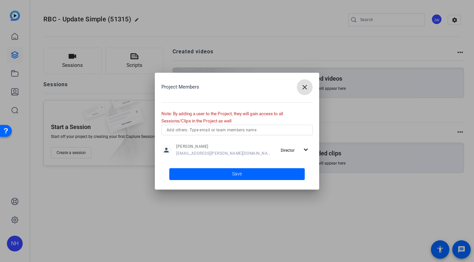
click at [217, 131] on input "text" at bounding box center [237, 130] width 141 height 8
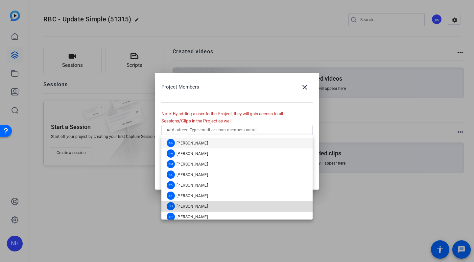
click at [183, 207] on span "[PERSON_NAME]" at bounding box center [193, 206] width 32 height 5
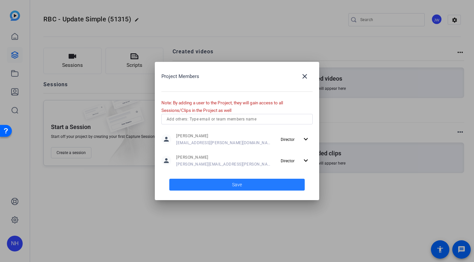
click at [229, 183] on span at bounding box center [237, 185] width 136 height 16
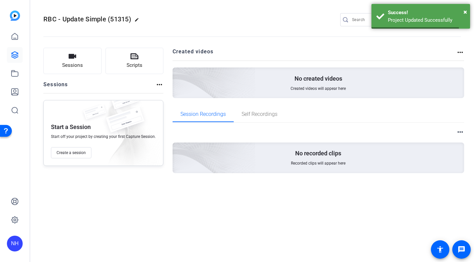
click at [107, 193] on div "Sessions Scripts Sessions more_horiz Start a Session Start off your project by …" at bounding box center [103, 121] width 120 height 146
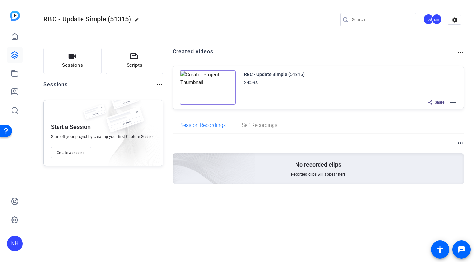
click at [454, 103] on mat-icon "more_horiz" at bounding box center [453, 102] width 8 height 8
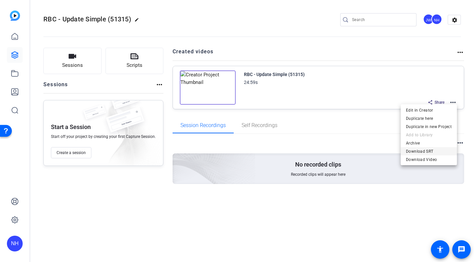
click at [422, 151] on span "Download SRT" at bounding box center [429, 151] width 46 height 8
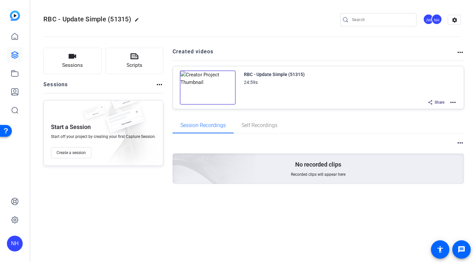
click at [454, 102] on mat-icon "more_horiz" at bounding box center [453, 102] width 8 height 8
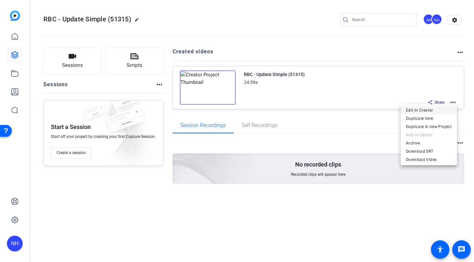
click at [421, 108] on span "Edit in Creator" at bounding box center [429, 110] width 46 height 8
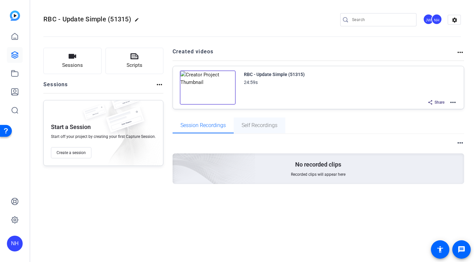
click at [249, 124] on span "Self Recordings" at bounding box center [260, 125] width 36 height 5
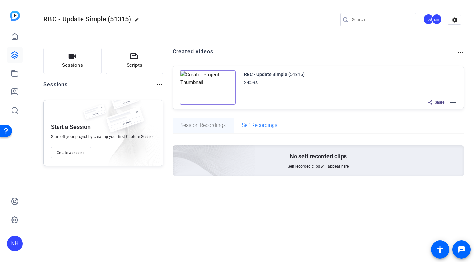
click at [214, 121] on span "Session Recordings" at bounding box center [203, 125] width 45 height 16
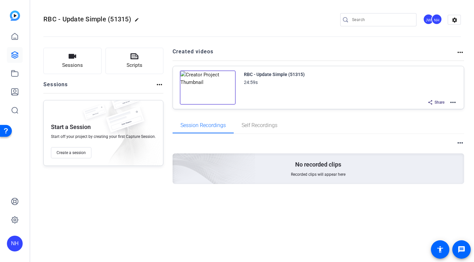
click at [157, 84] on mat-icon "more_horiz" at bounding box center [160, 85] width 8 height 8
click at [157, 84] on div at bounding box center [237, 131] width 474 height 262
click at [135, 63] on span "Scripts" at bounding box center [135, 66] width 16 height 8
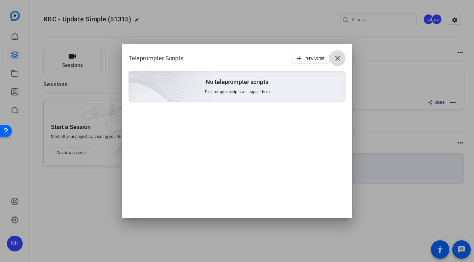
click at [340, 58] on mat-icon "close" at bounding box center [338, 58] width 8 height 8
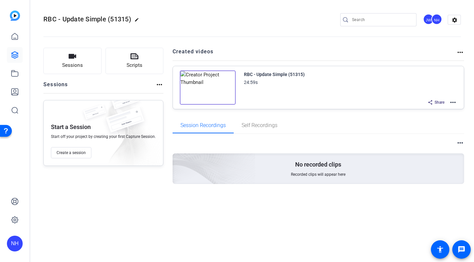
click at [460, 51] on mat-icon "more_horiz" at bounding box center [461, 52] width 8 height 8
click at [460, 49] on div at bounding box center [237, 131] width 474 height 262
click at [452, 105] on mat-icon "more_horiz" at bounding box center [453, 102] width 8 height 8
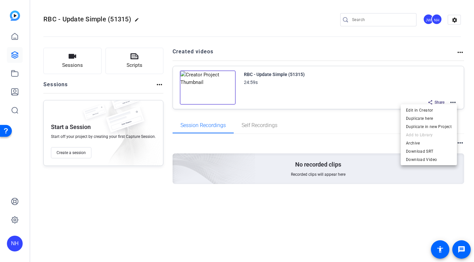
click at [332, 124] on div at bounding box center [237, 131] width 474 height 262
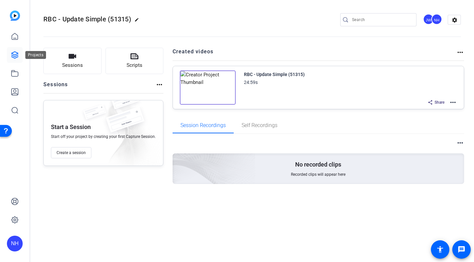
click at [14, 55] on icon at bounding box center [15, 55] width 7 height 7
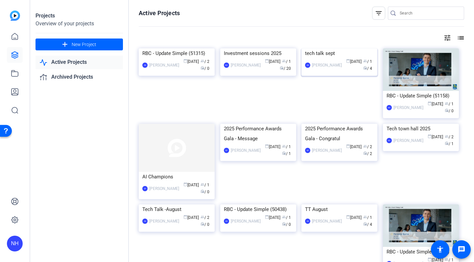
click at [336, 58] on div "tech talk sept" at bounding box center [339, 53] width 69 height 10
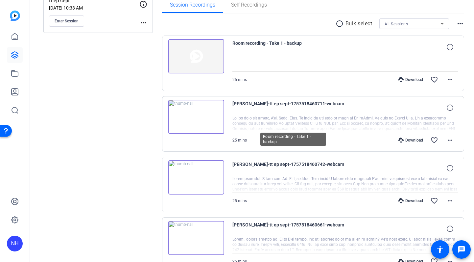
scroll to position [109, 0]
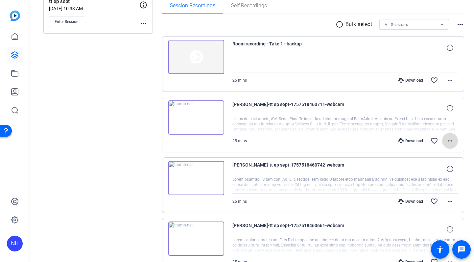
click at [450, 140] on mat-icon "more_horiz" at bounding box center [450, 141] width 8 height 8
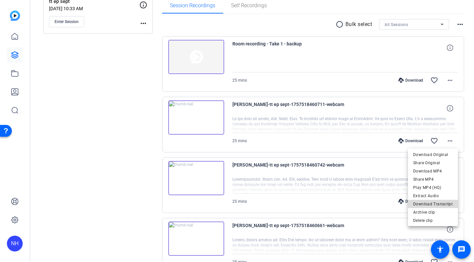
click at [440, 204] on span "Download Transcript" at bounding box center [433, 204] width 39 height 8
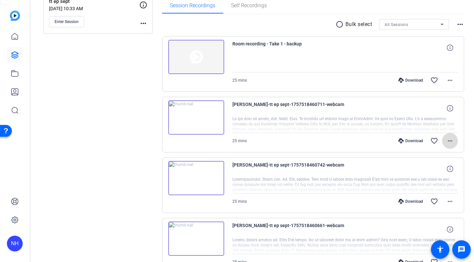
click at [452, 138] on mat-icon "more_horiz" at bounding box center [450, 141] width 8 height 8
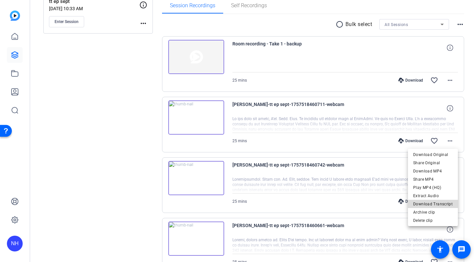
click at [441, 202] on span "Download Transcript" at bounding box center [433, 204] width 39 height 8
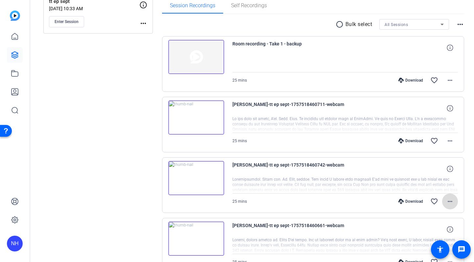
click at [452, 199] on mat-icon "more_horiz" at bounding box center [450, 201] width 8 height 8
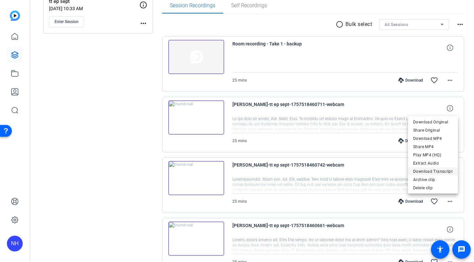
click at [445, 169] on span "Download Transcript" at bounding box center [433, 171] width 39 height 8
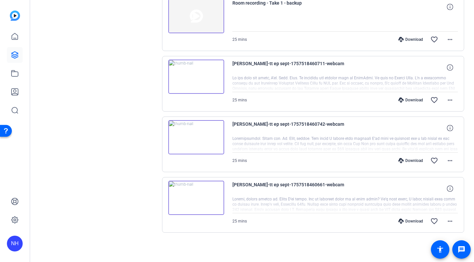
scroll to position [149, 0]
click at [452, 220] on mat-icon "more_horiz" at bounding box center [450, 221] width 8 height 8
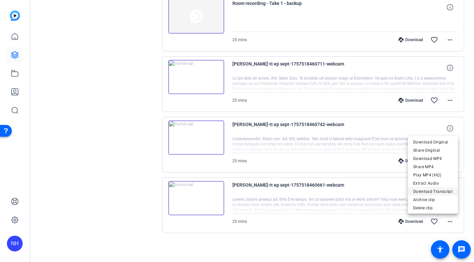
click at [440, 191] on span "Download Transcript" at bounding box center [433, 192] width 39 height 8
